Goal: Information Seeking & Learning: Learn about a topic

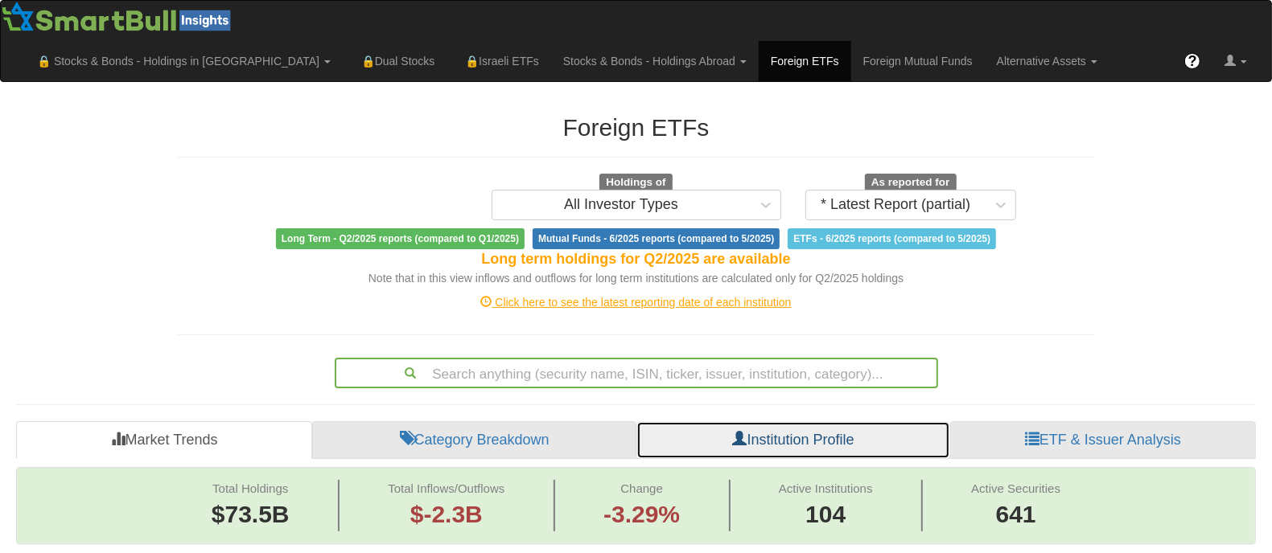
click at [847, 437] on link "Institution Profile" at bounding box center [793, 440] width 314 height 39
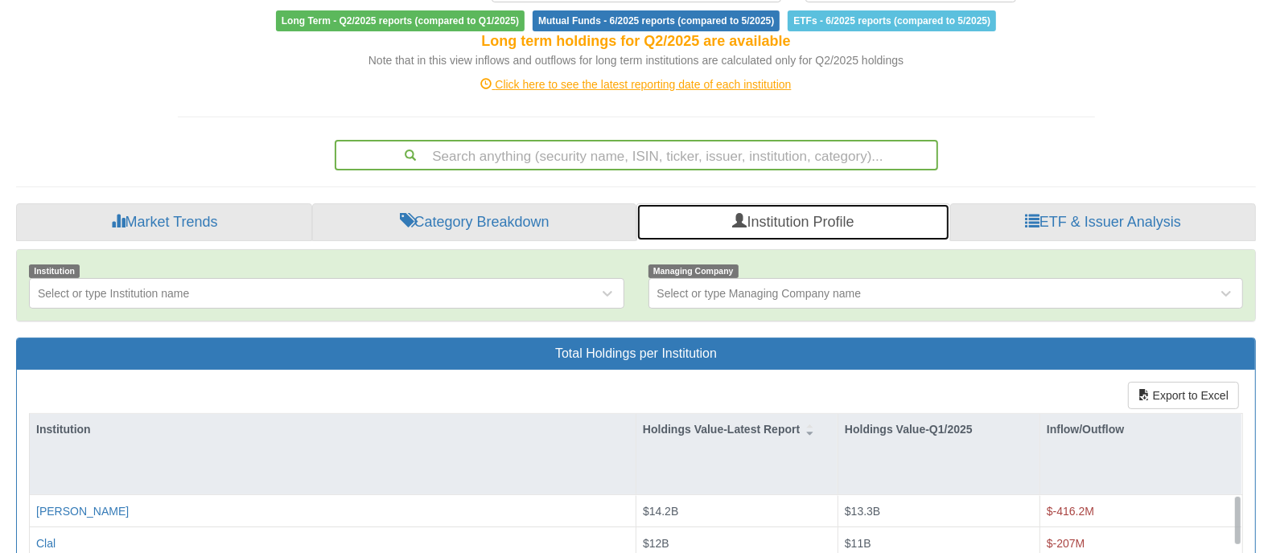
scroll to position [219, 0]
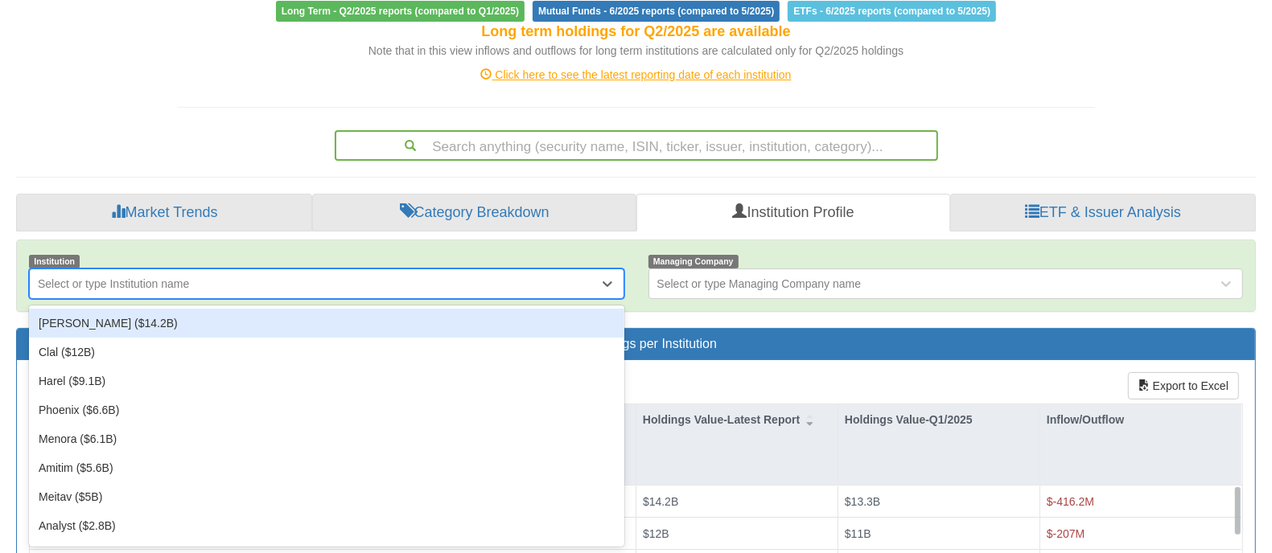
click at [388, 283] on div "Select or type Institution name" at bounding box center [314, 284] width 569 height 26
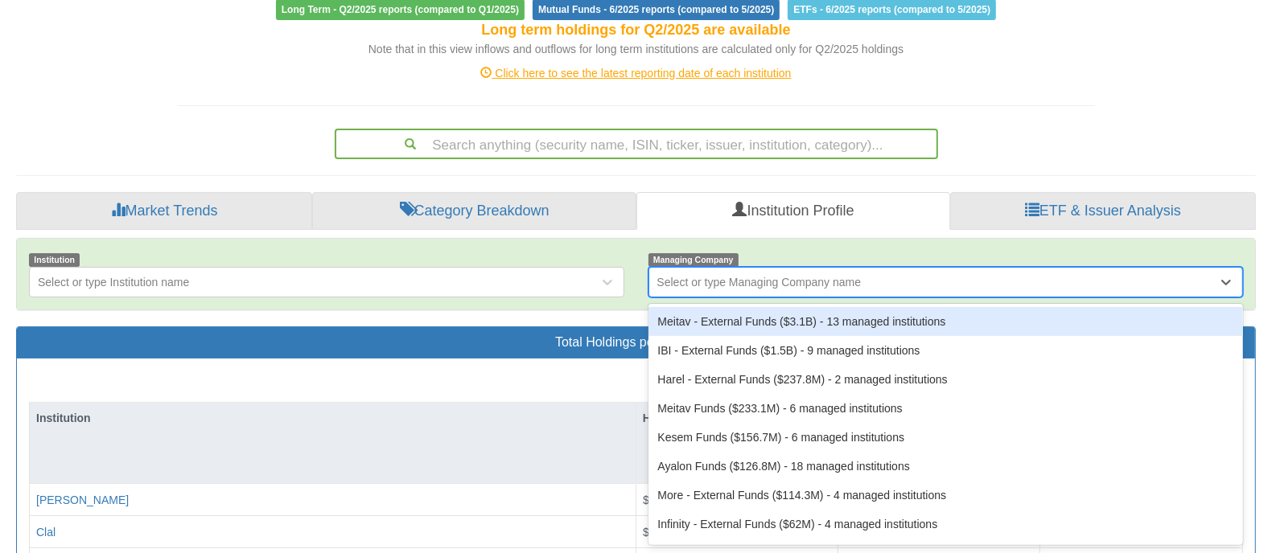
click at [895, 288] on div "Select or type Managing Company name" at bounding box center [933, 282] width 569 height 26
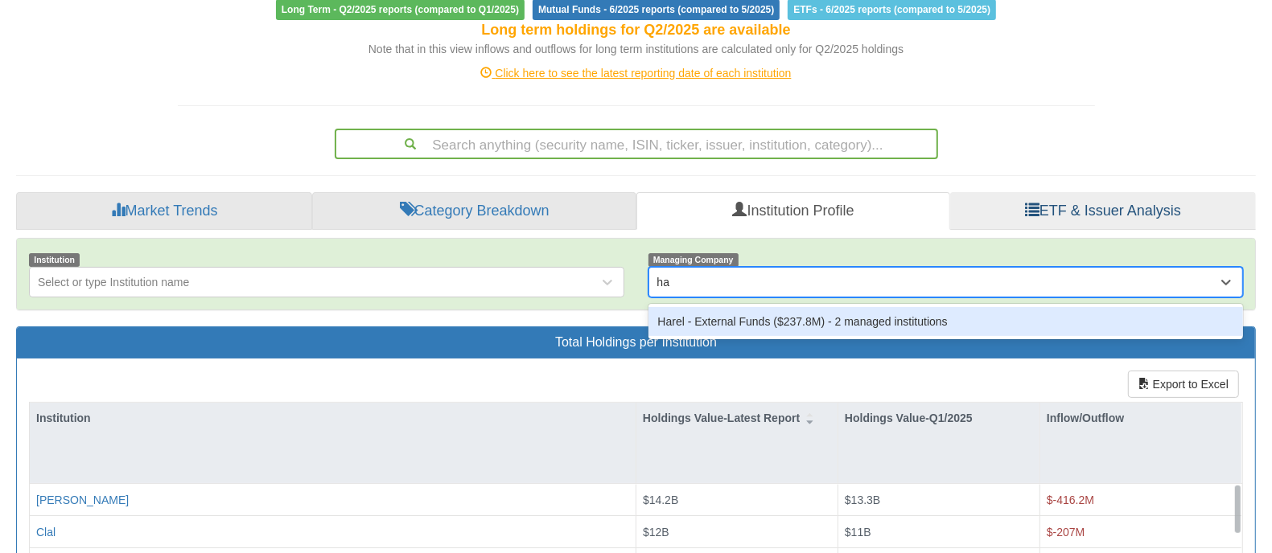
type input "h"
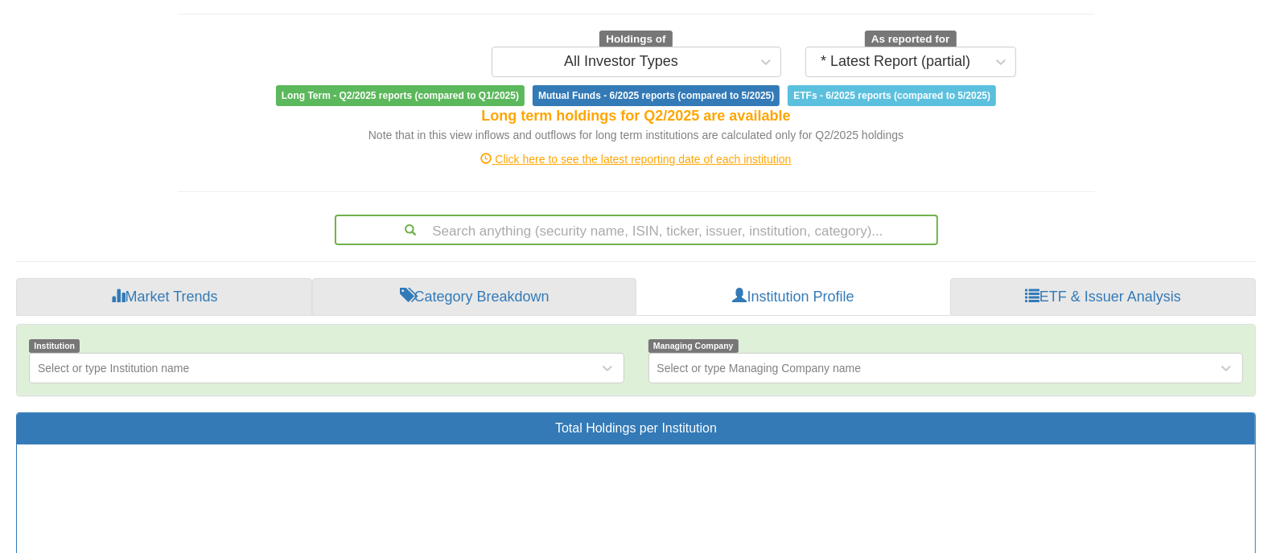
scroll to position [110, 0]
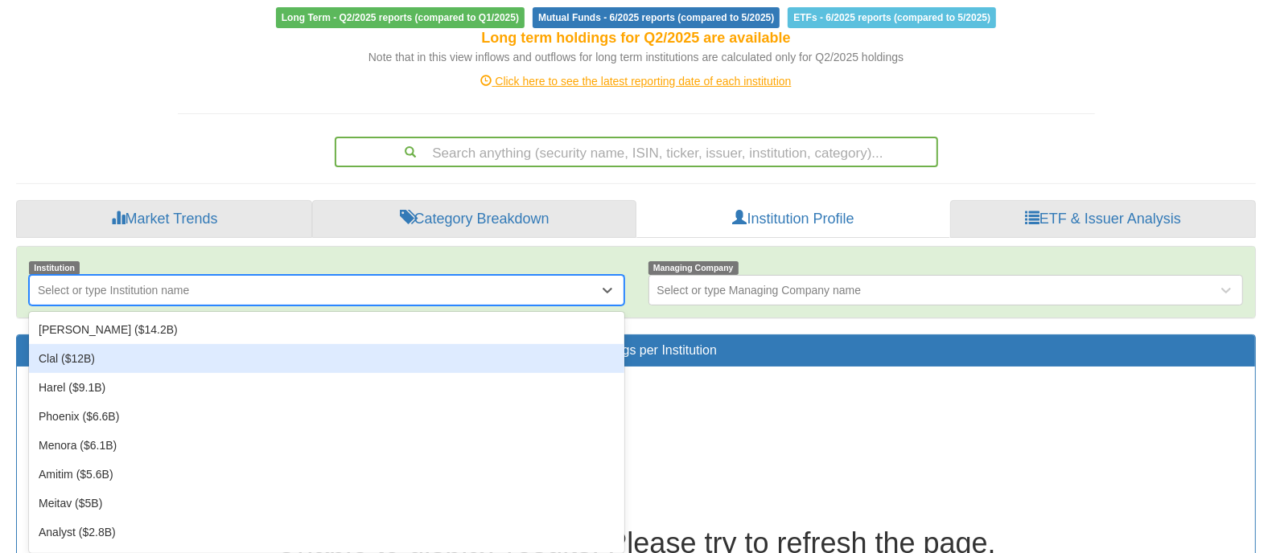
click at [459, 306] on div "option Clal ($12B) focused, 2 of 104. 104 results available. Use Up and Down to…" at bounding box center [326, 290] width 595 height 31
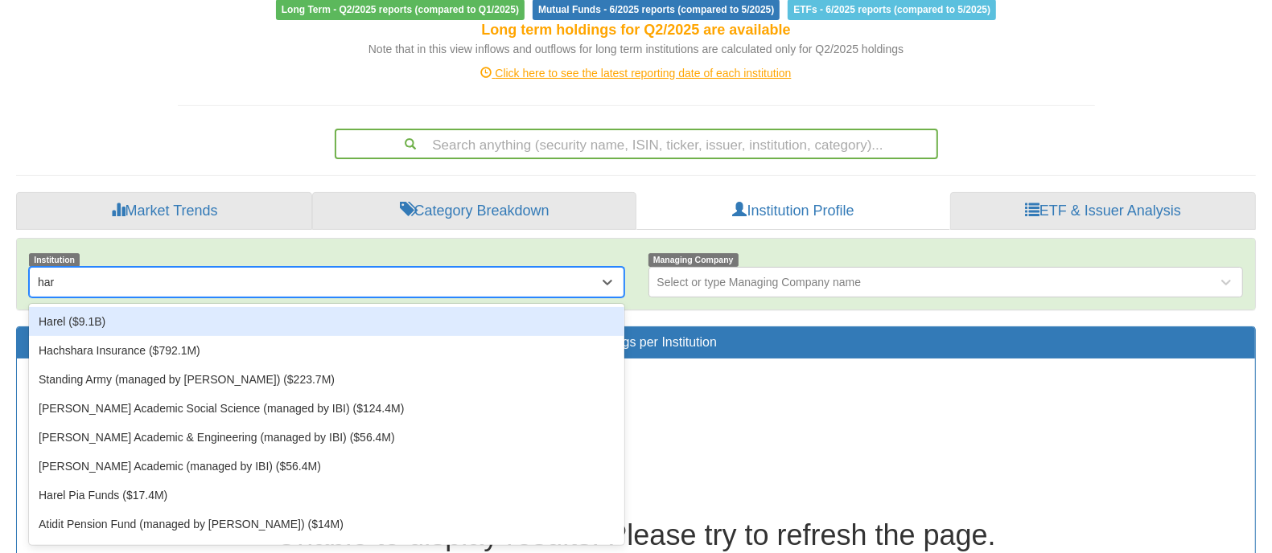
type input "hare"
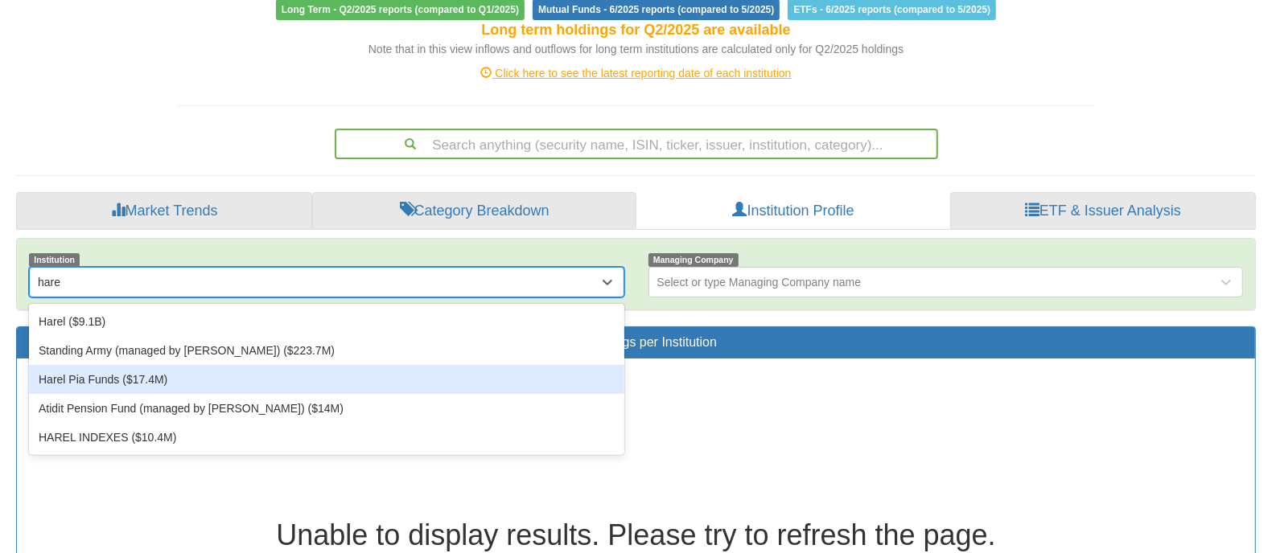
click at [175, 383] on div "Harel Pia Funds ($17.4M)" at bounding box center [326, 379] width 595 height 29
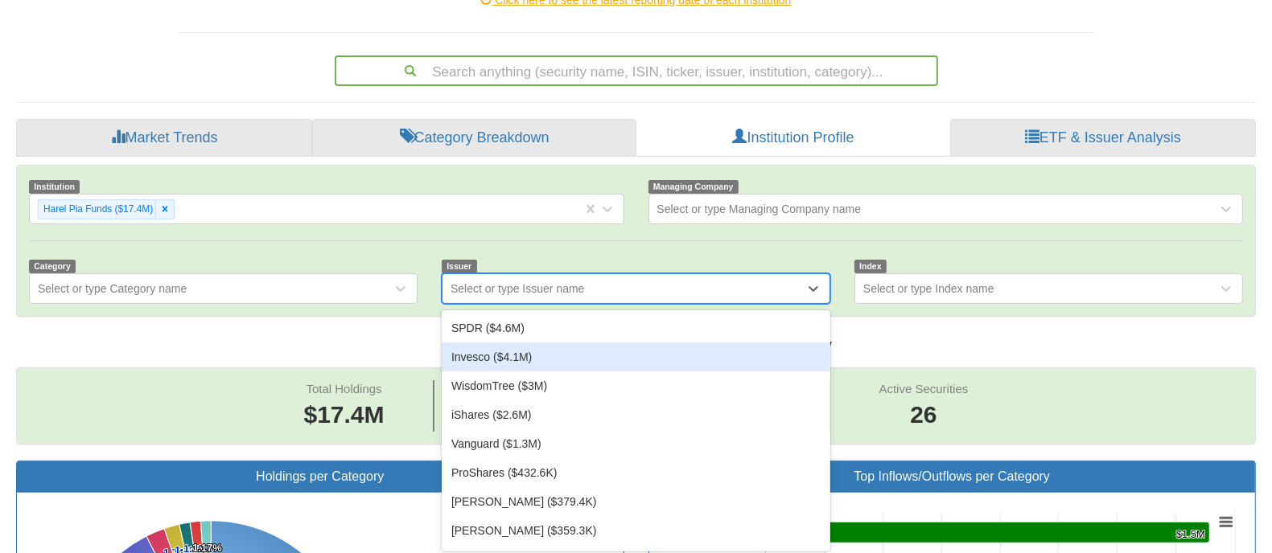
scroll to position [308, 0]
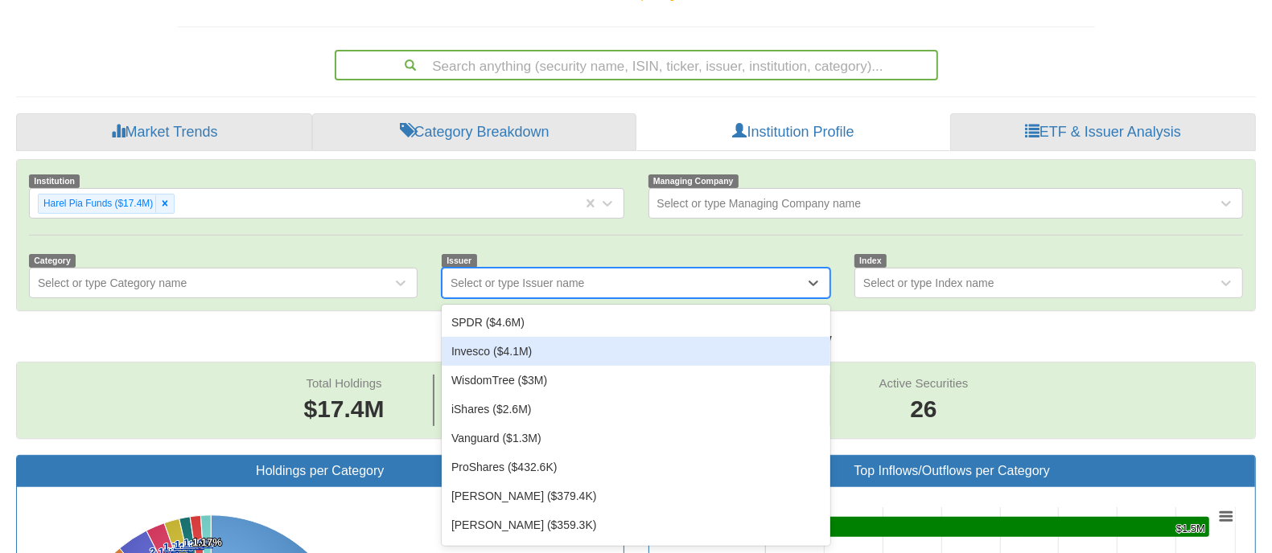
click at [619, 298] on div "option Invesco ($4.1M) focused, 2 of 10. 10 results available. Use Up and Down …" at bounding box center [636, 283] width 388 height 31
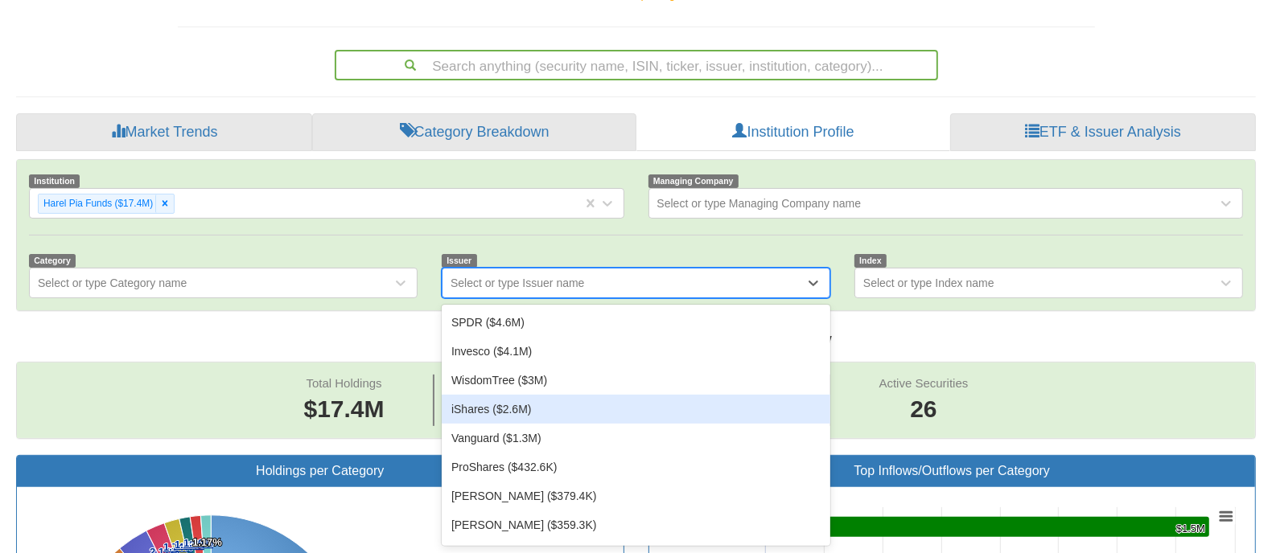
click at [580, 406] on div "iShares ($2.6M)" at bounding box center [636, 409] width 388 height 29
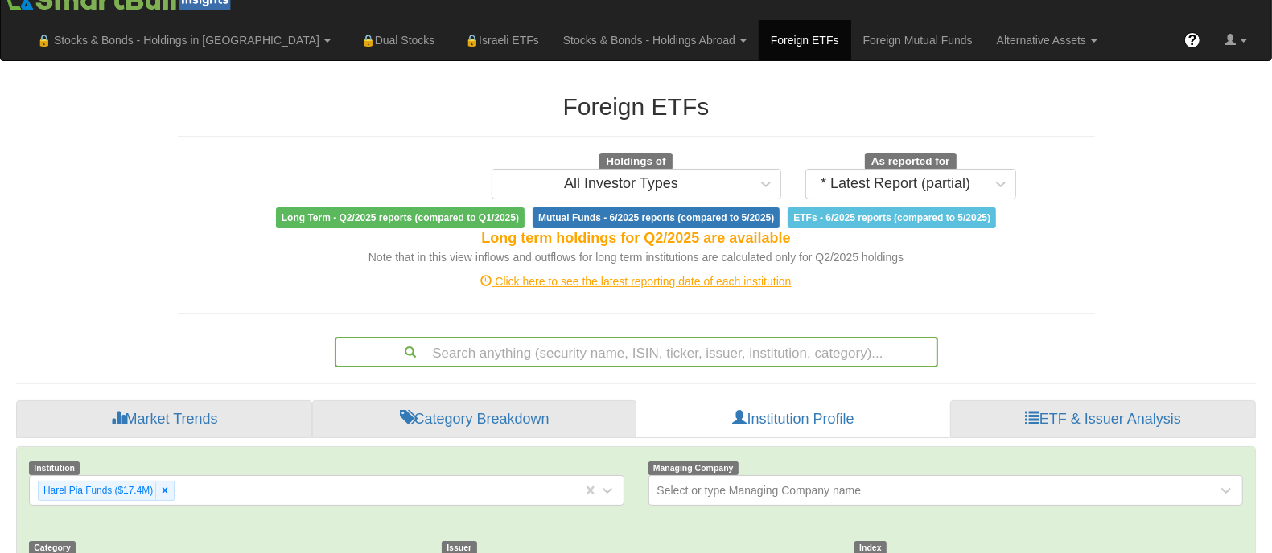
scroll to position [194, 0]
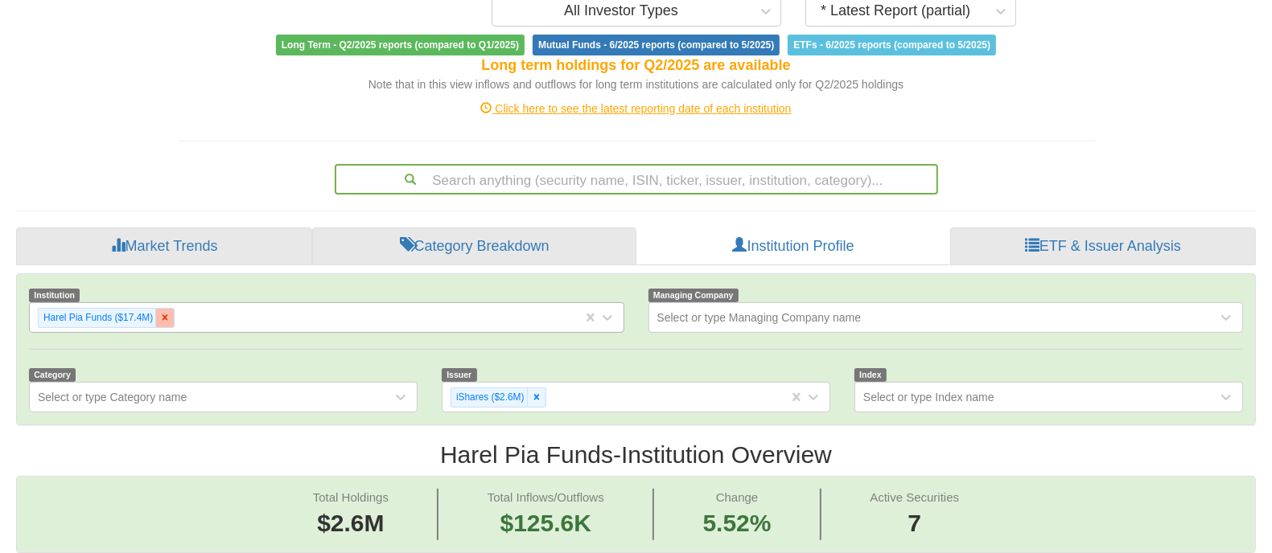
click at [166, 323] on icon at bounding box center [164, 317] width 11 height 11
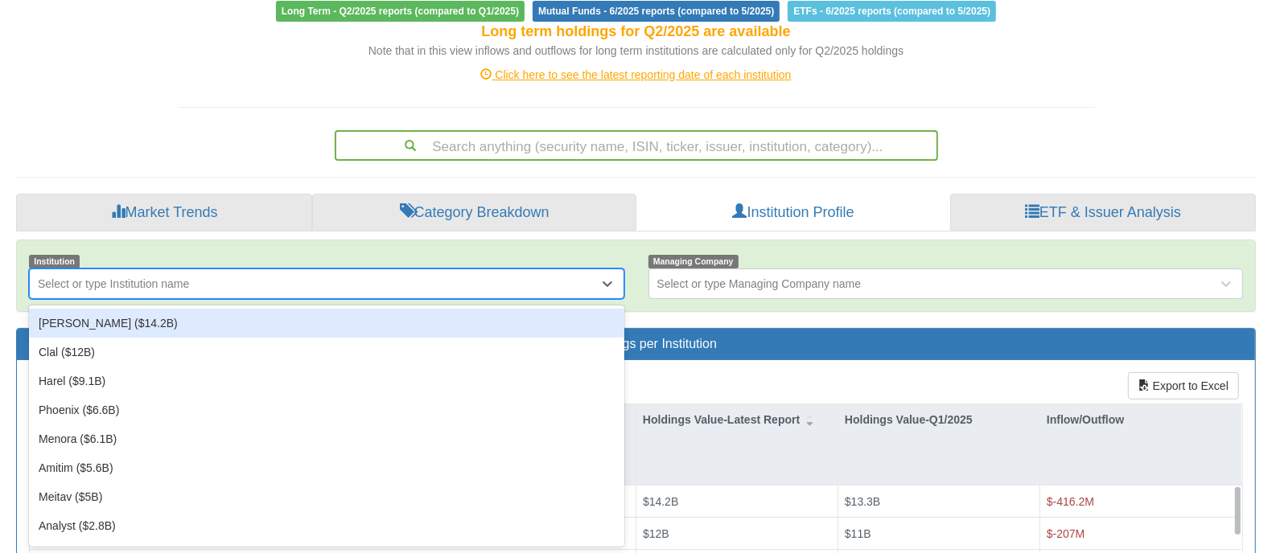
click at [206, 299] on div "option Harel Pia Funds ($17.4M), deselected. option [PERSON_NAME] ($14.2B) focu…" at bounding box center [326, 284] width 595 height 31
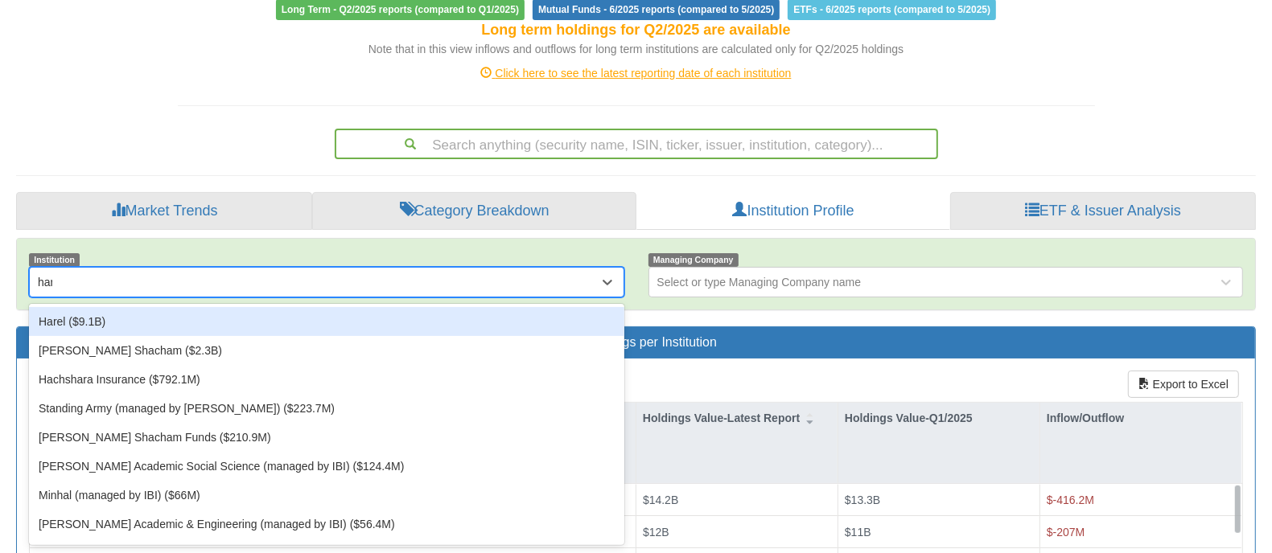
type input "hare"
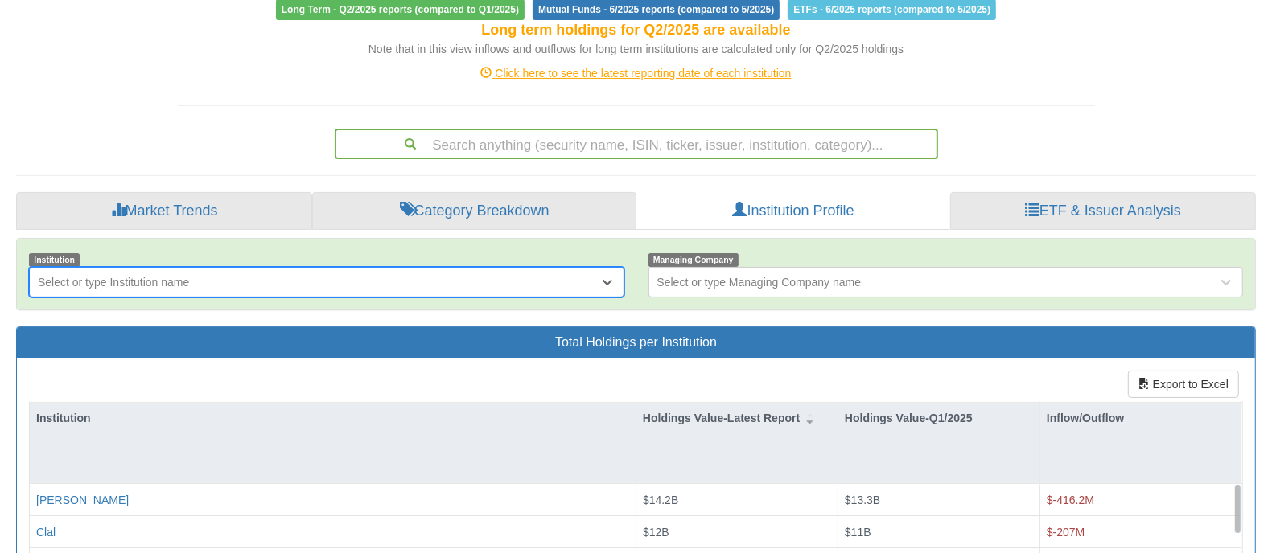
drag, startPoint x: 173, startPoint y: 282, endPoint x: 0, endPoint y: 342, distance: 182.9
click at [0, 342] on div "Toggle navigation 🔒 Stocks & Bonds - Holdings in [GEOGRAPHIC_DATA] Stocks Bonds…" at bounding box center [636, 342] width 1272 height 1143
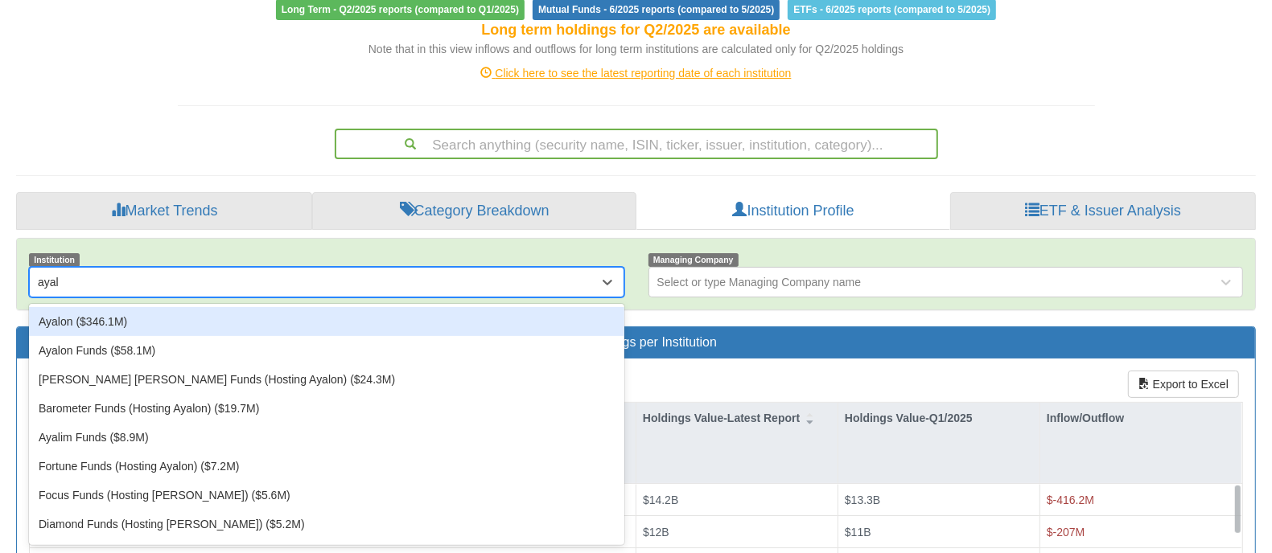
type input "ayali"
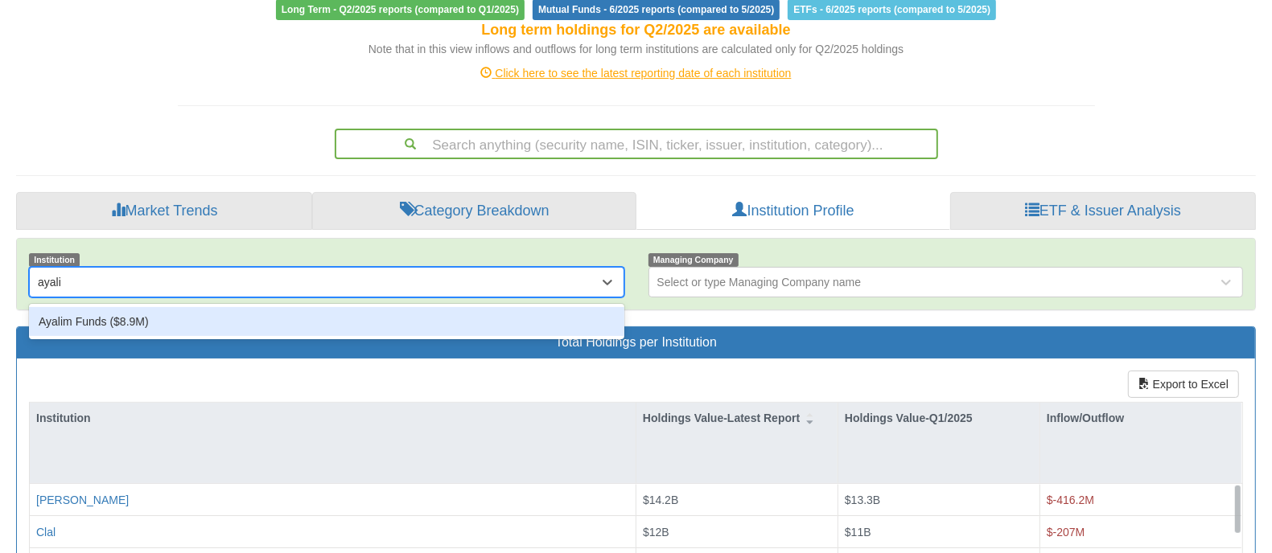
click at [163, 327] on div "Ayalim Funds ($8.9M)" at bounding box center [326, 321] width 595 height 29
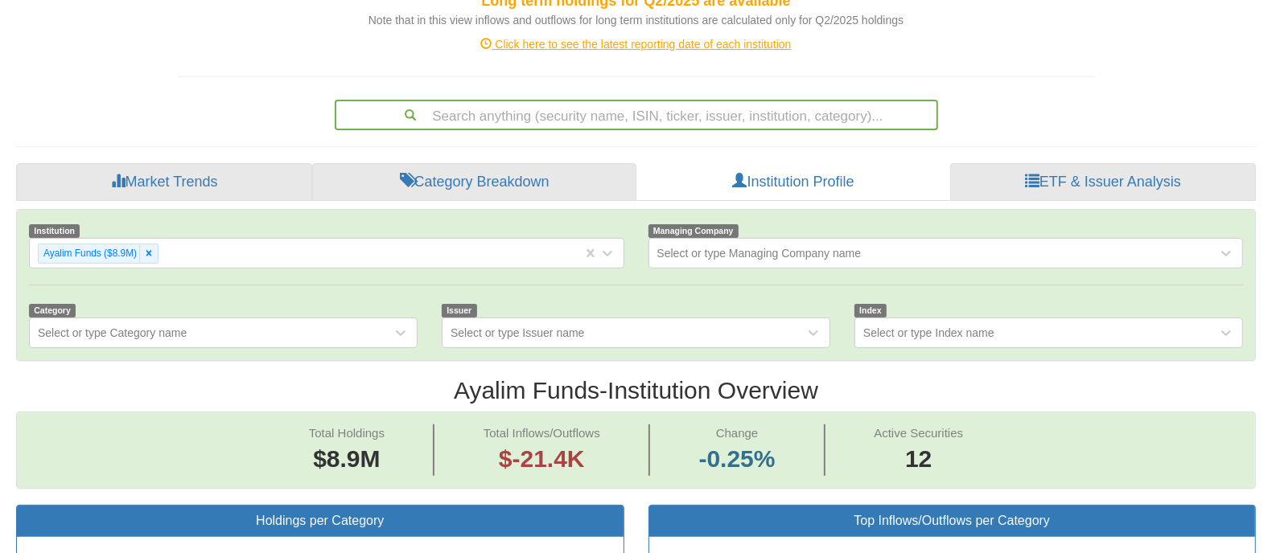
scroll to position [268, 0]
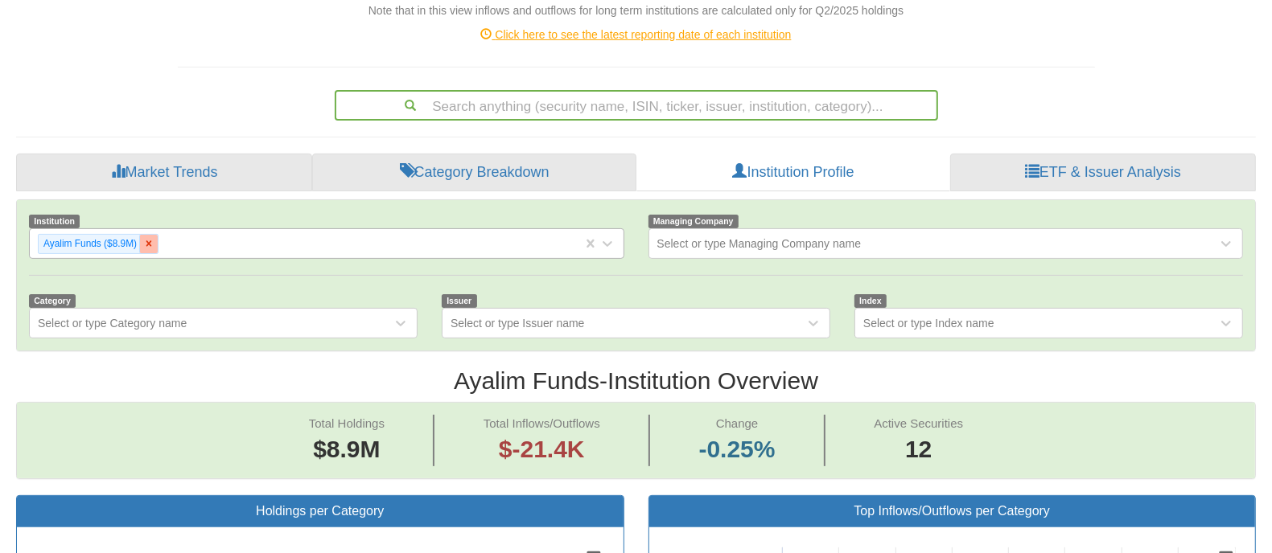
click at [151, 251] on div at bounding box center [148, 244] width 18 height 18
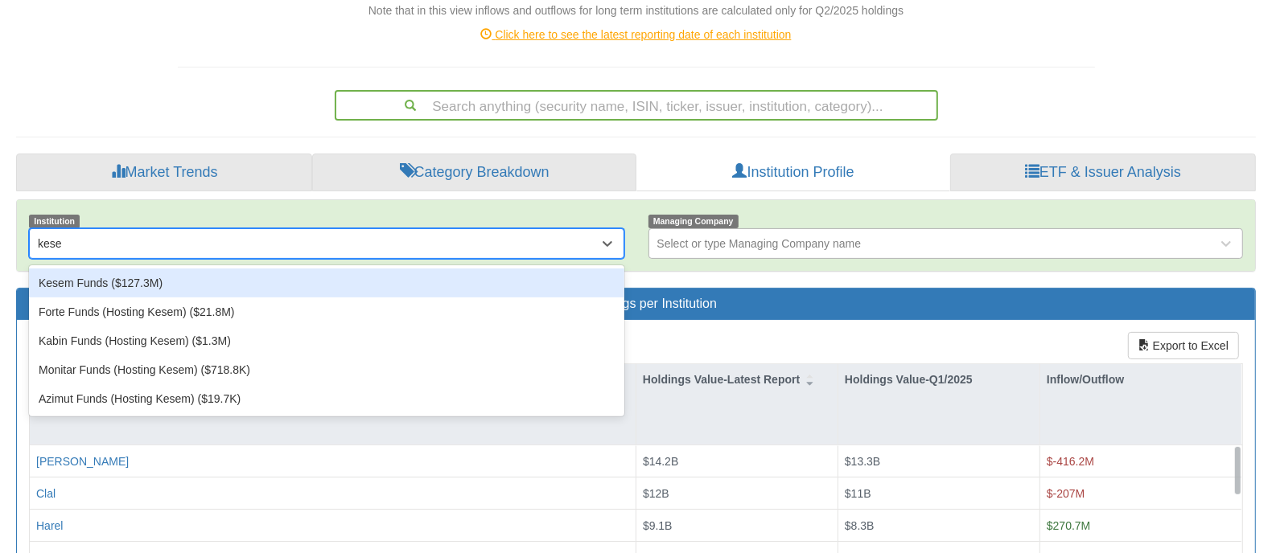
type input "kese"
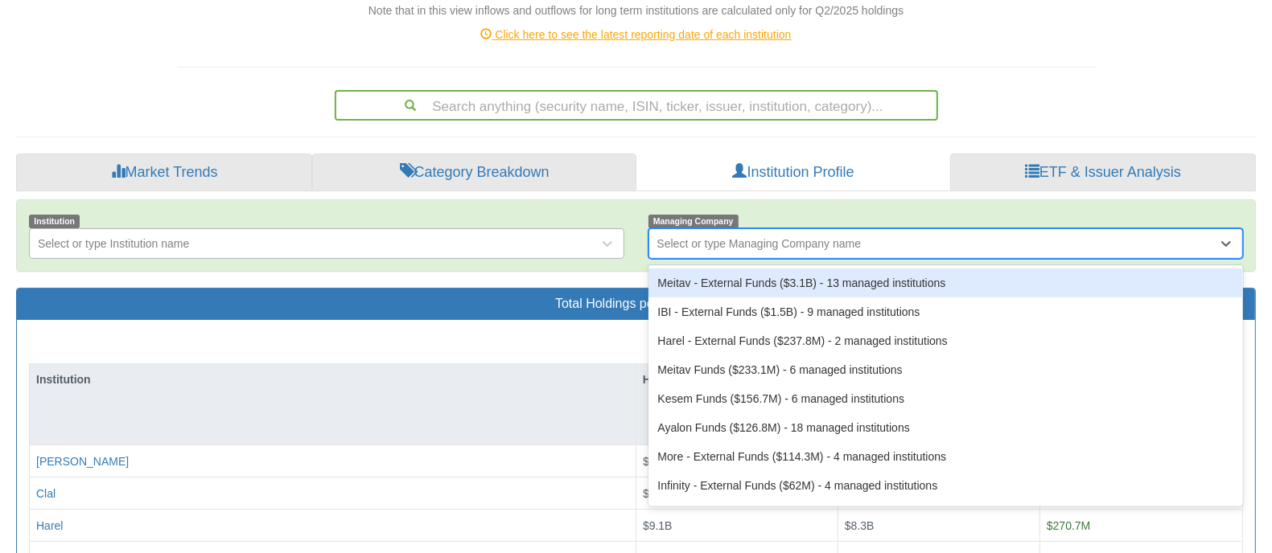
click at [754, 239] on div "Select or type Managing Company name" at bounding box center [759, 244] width 204 height 16
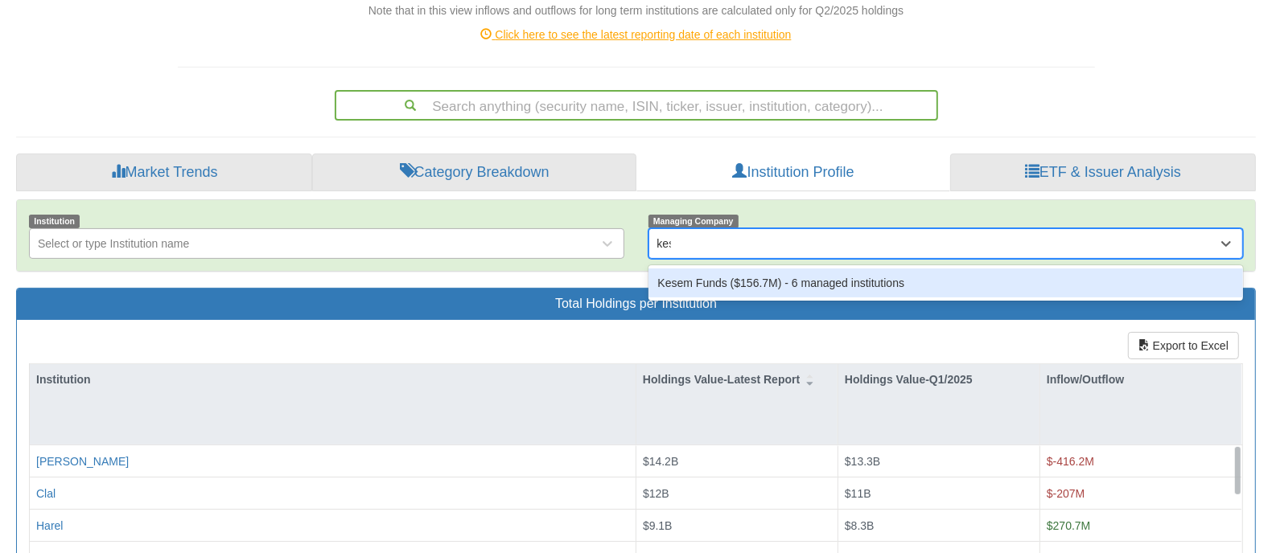
type input "kese"
click at [769, 286] on div "Kesem Funds ($156.7M) ‎- 6 managed institutions" at bounding box center [945, 283] width 595 height 29
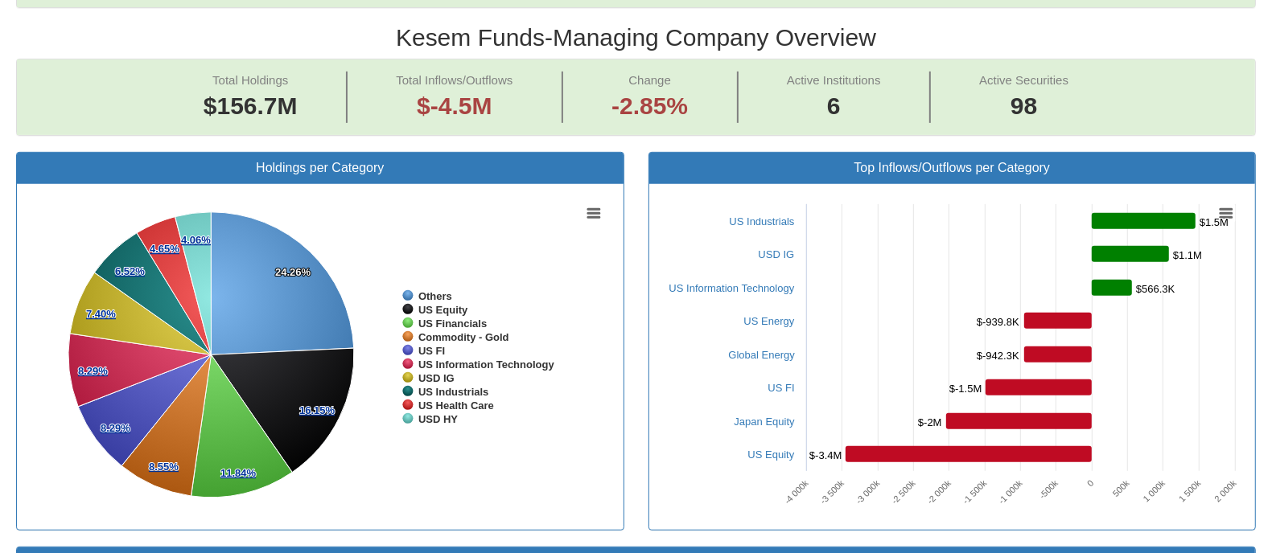
scroll to position [613, 0]
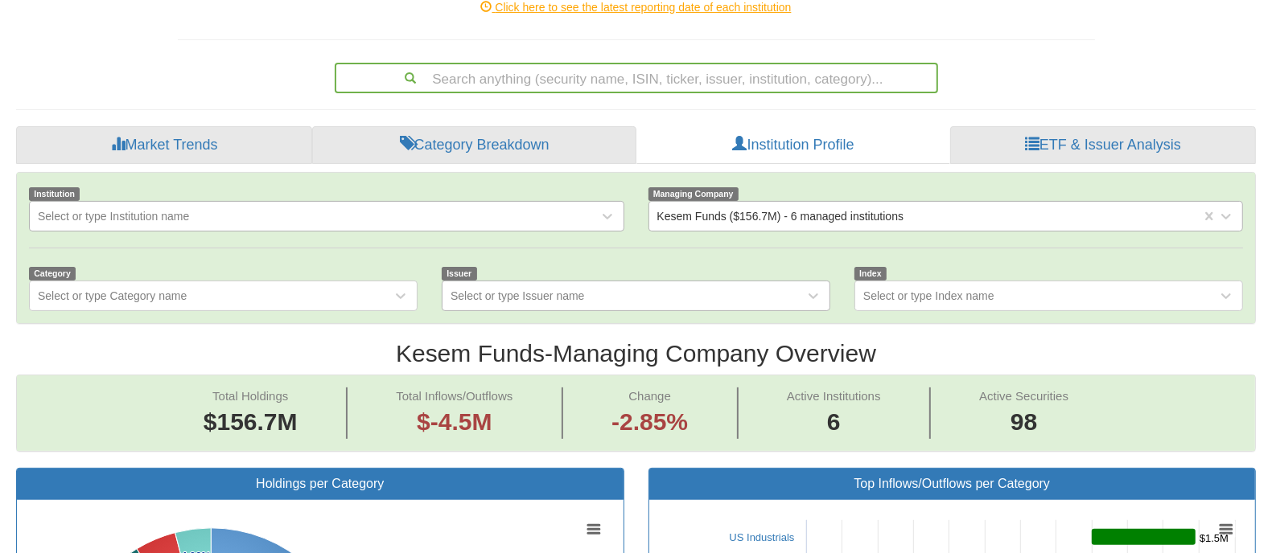
click at [664, 311] on div "Select or type Issuer name" at bounding box center [636, 296] width 388 height 31
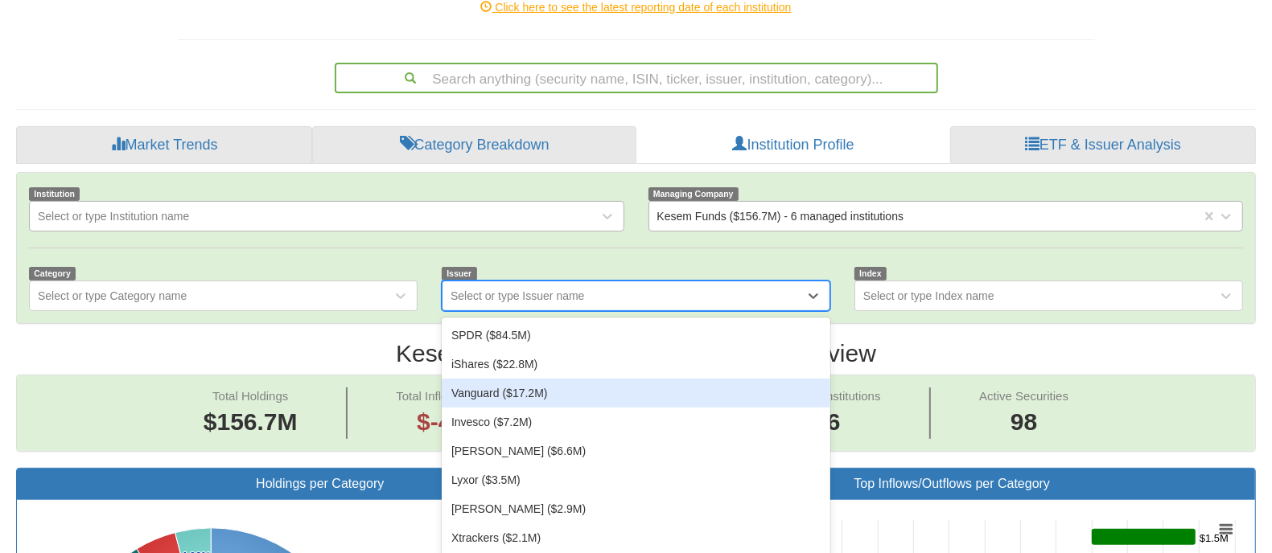
scroll to position [308, 0]
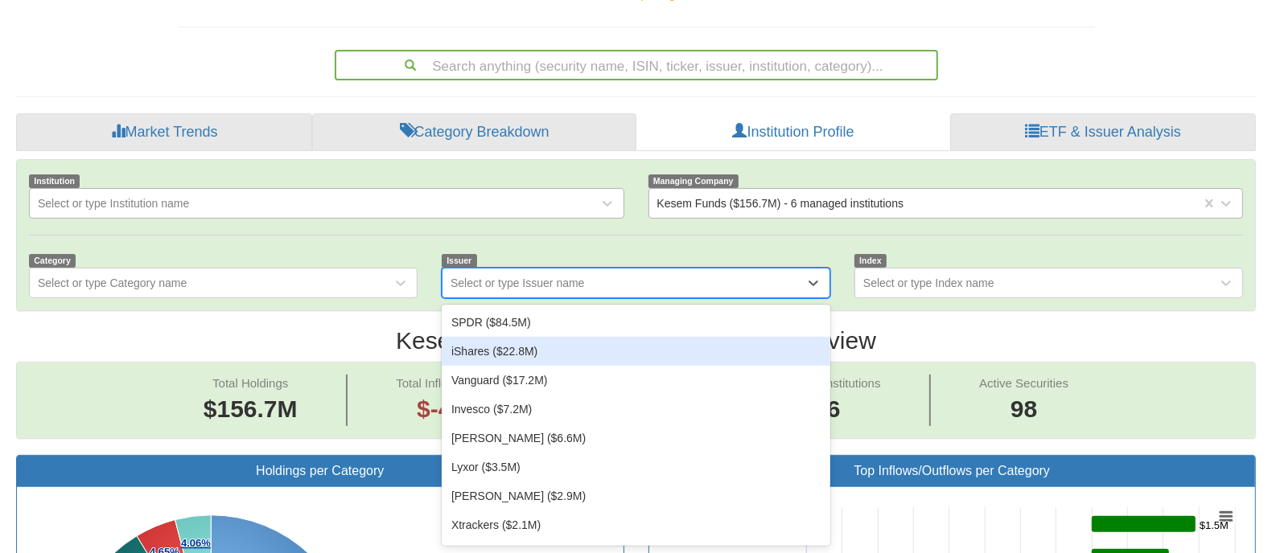
click at [631, 351] on div "iShares ($22.8M)" at bounding box center [636, 351] width 388 height 29
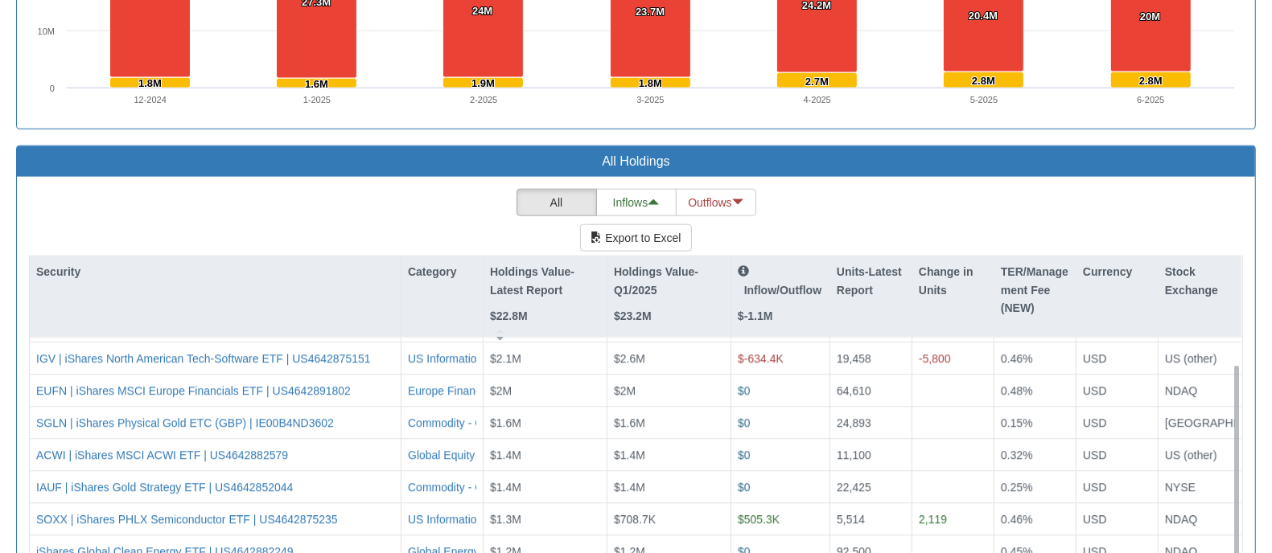
scroll to position [27, 0]
drag, startPoint x: 480, startPoint y: 303, endPoint x: 533, endPoint y: 306, distance: 53.1
click at [533, 306] on div "Security Category Holdings Value-Latest Report $22.8M Holdings Value-Q1/2025 $2…" at bounding box center [636, 541] width 1214 height 571
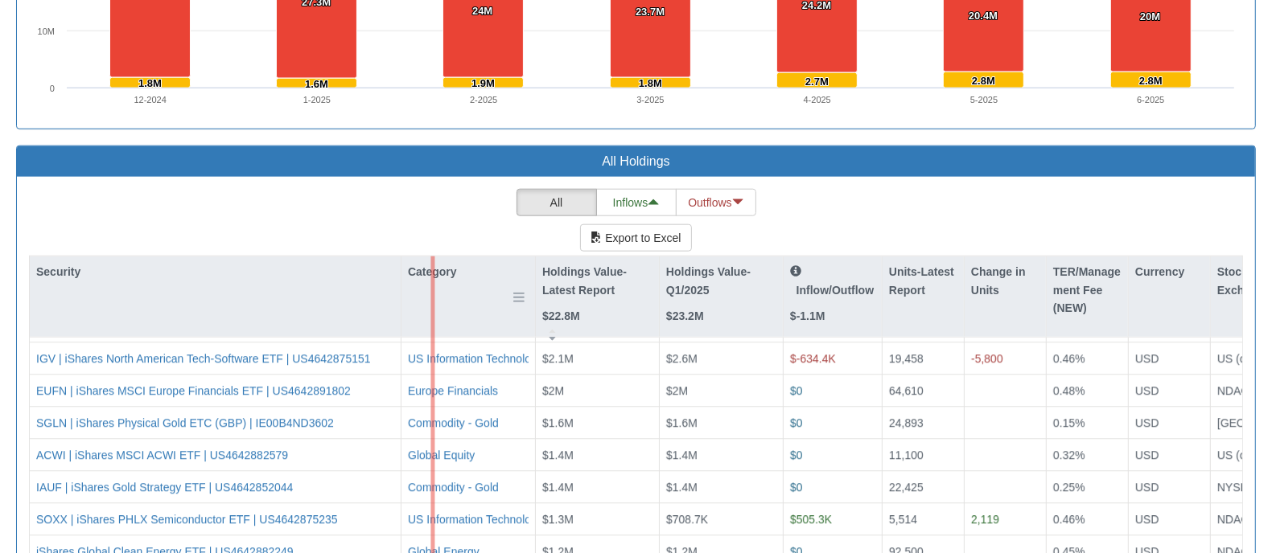
drag, startPoint x: 533, startPoint y: 326, endPoint x: 429, endPoint y: 327, distance: 104.6
click at [429, 327] on div "Security Category Holdings Value-Latest Report $22.8M Holdings Value-Q1/2025 $2…" at bounding box center [636, 541] width 1214 height 571
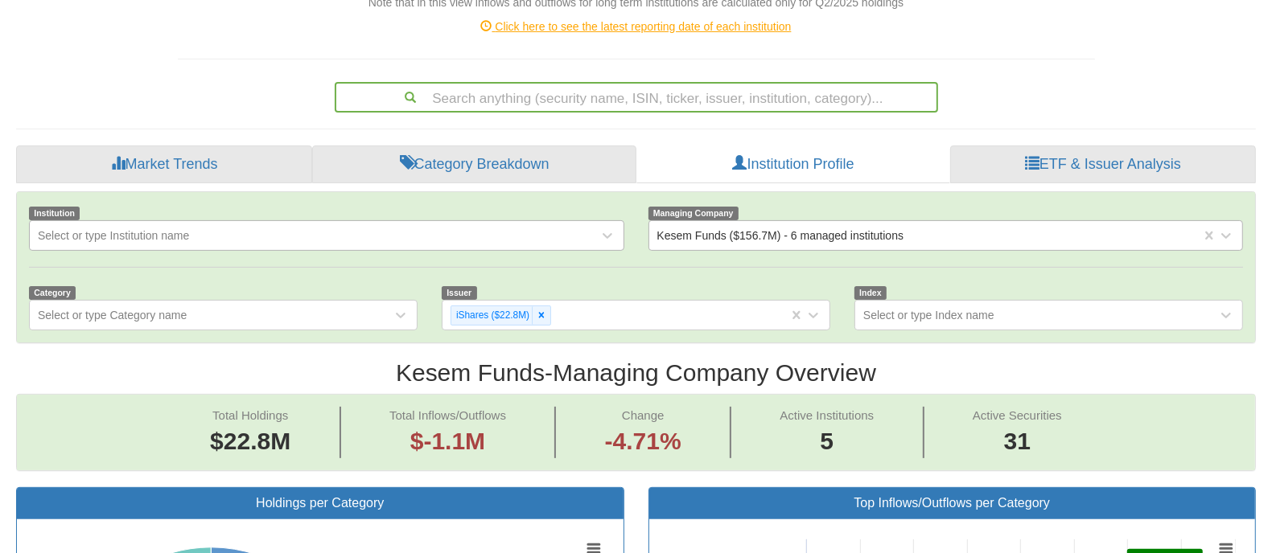
scroll to position [0, 0]
